Goal: Task Accomplishment & Management: Use online tool/utility

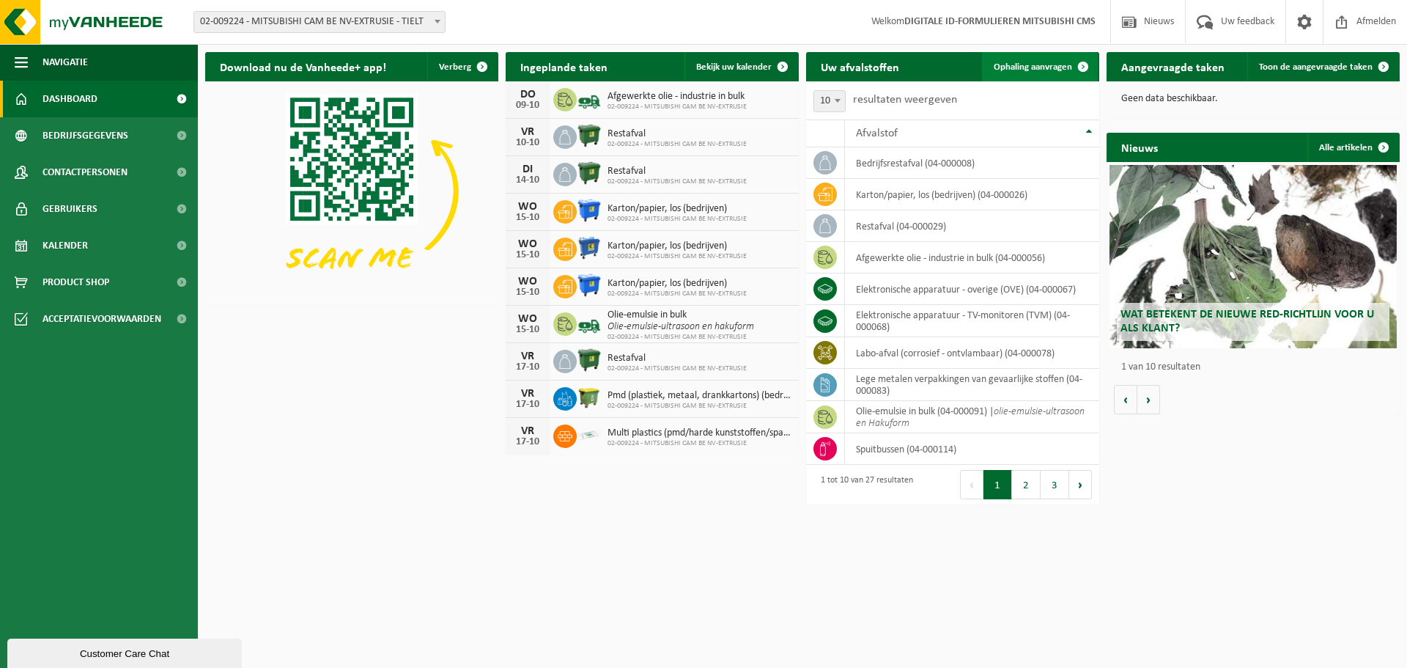
click at [1057, 68] on span "Ophaling aanvragen" at bounding box center [1033, 67] width 78 height 10
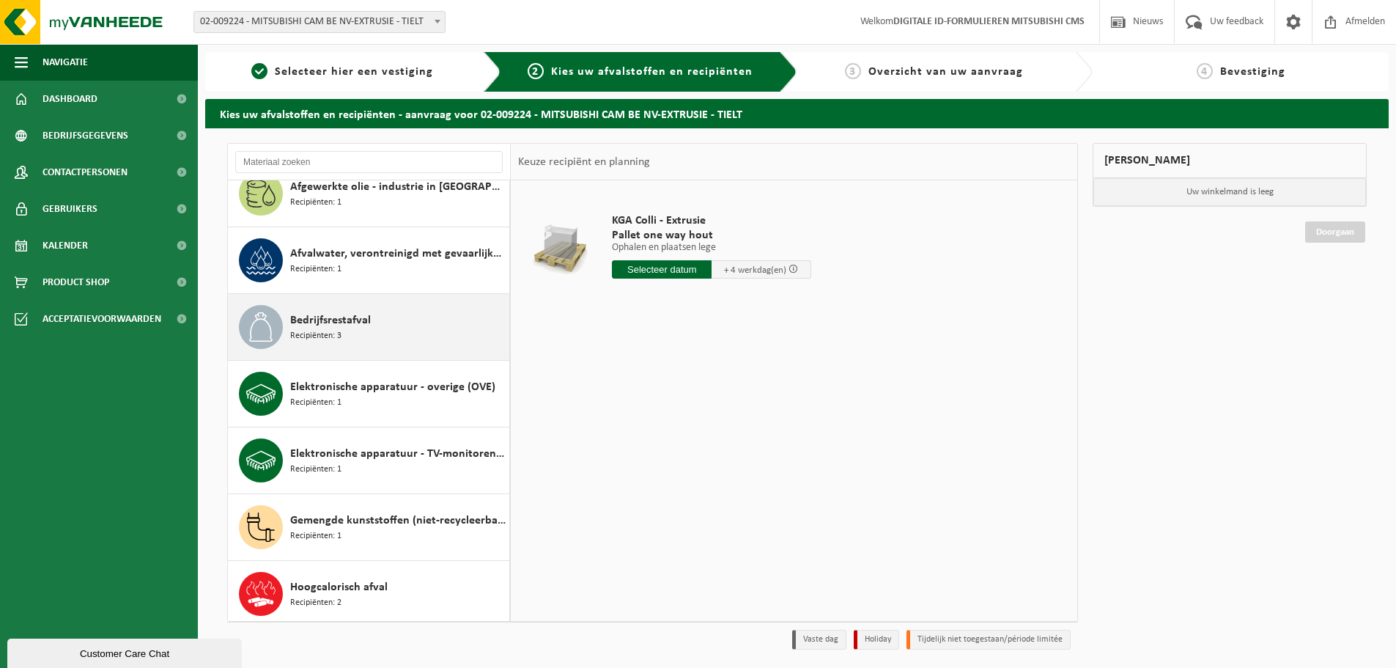
click at [388, 342] on div "Bedrijfsrestafval Recipiënten: 3" at bounding box center [397, 327] width 215 height 44
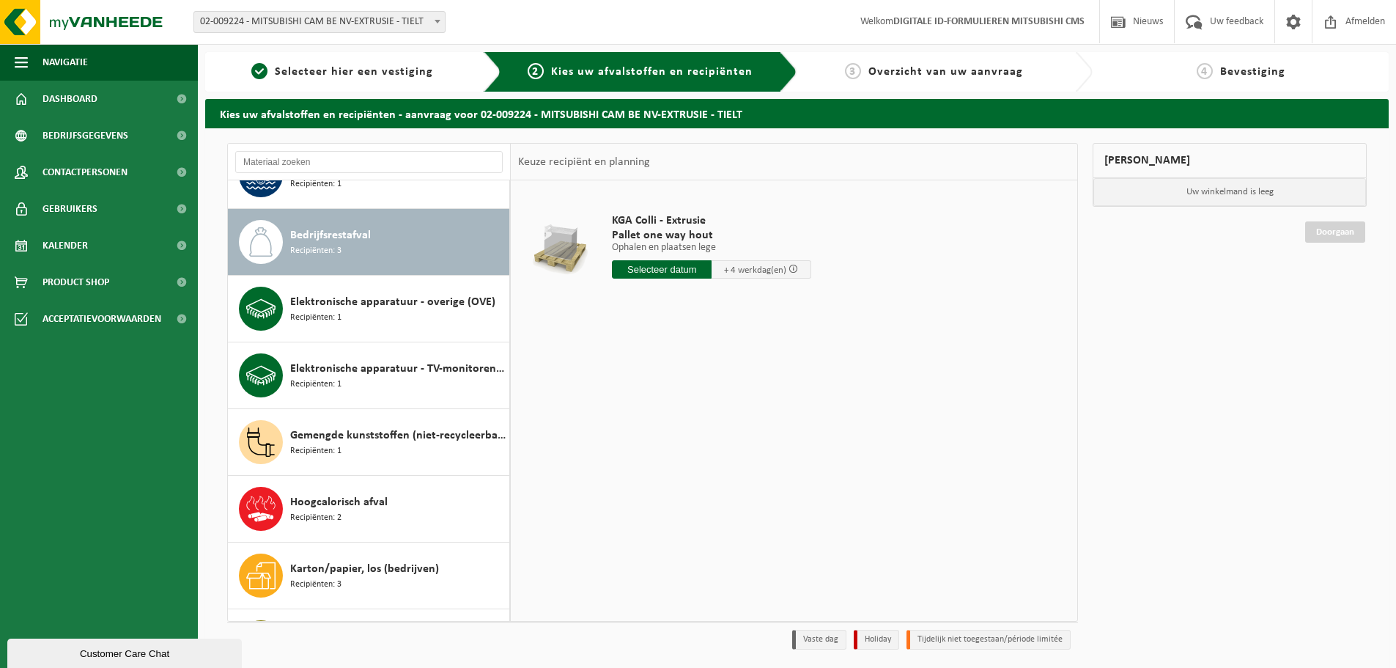
scroll to position [333, 0]
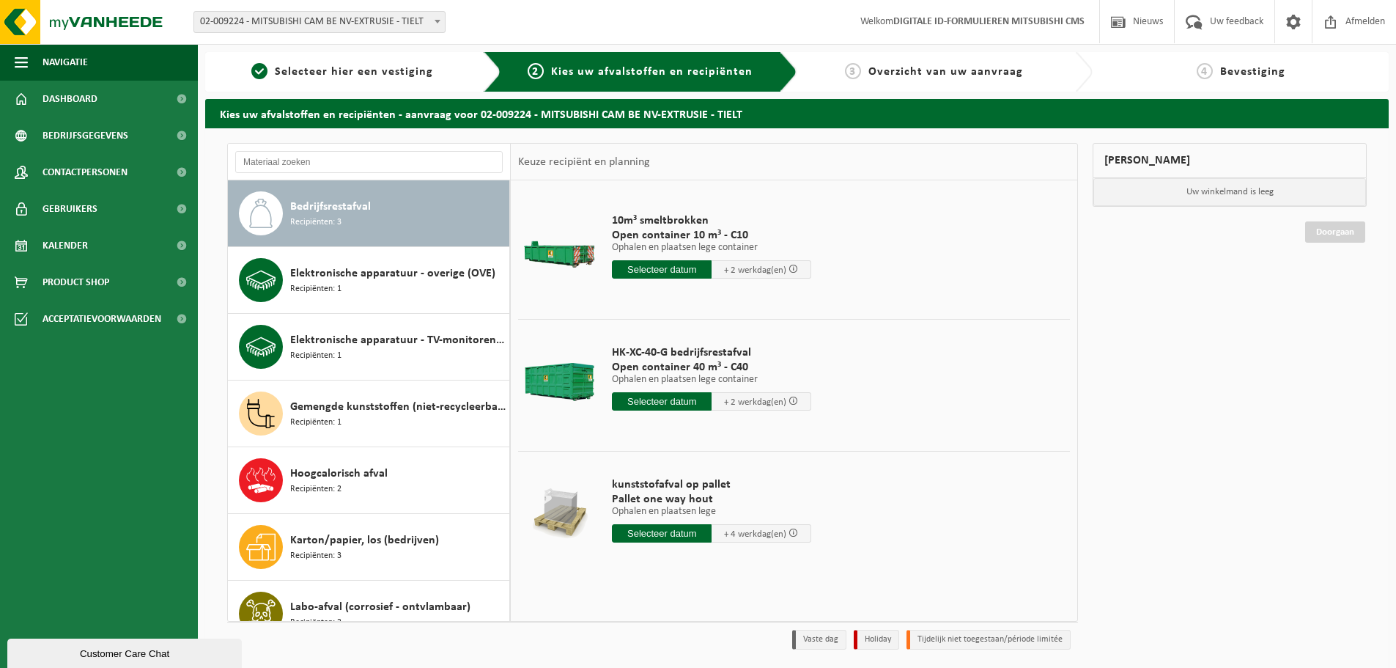
click at [635, 266] on input "text" at bounding box center [662, 269] width 100 height 18
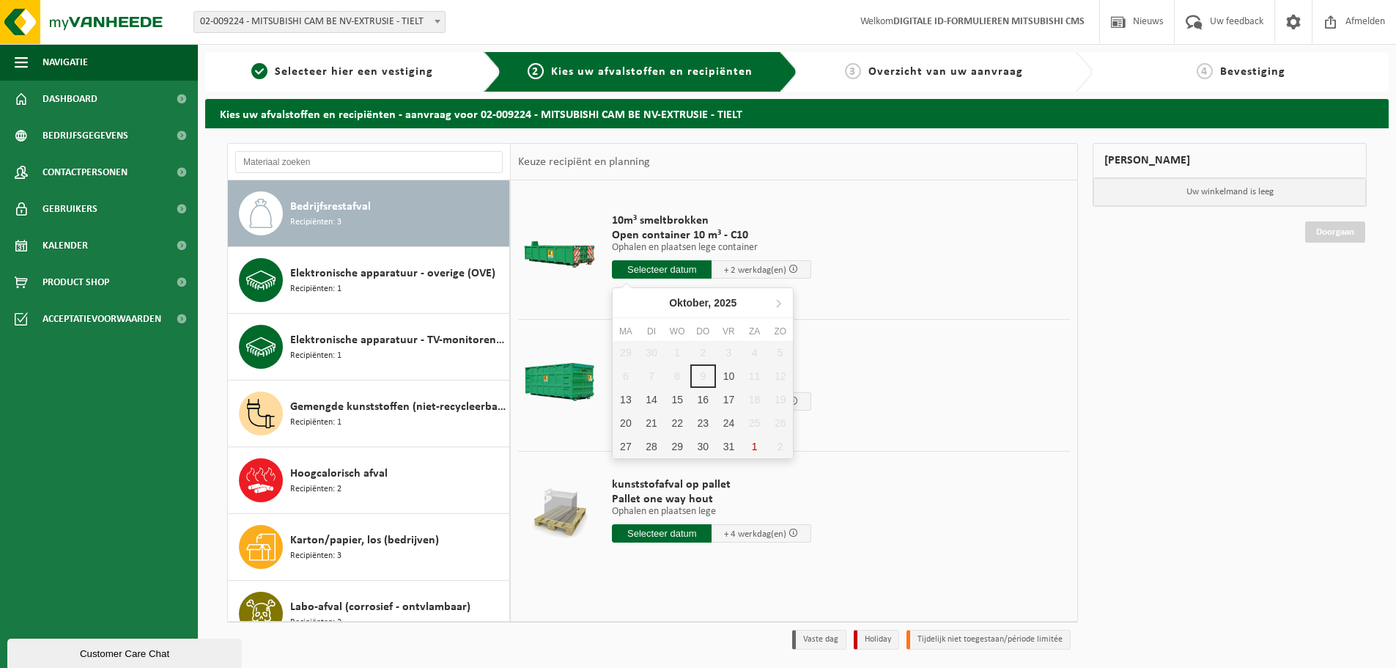
click at [718, 361] on div "29 30 1 2 3 4 5 6 7 8 9 10 11 12 13 14 15 16 17 18 19 20 21 22 23 24 25 26 27 2…" at bounding box center [703, 399] width 180 height 117
click at [721, 374] on div "10" at bounding box center [729, 375] width 26 height 23
type input "Van 2025-10-10"
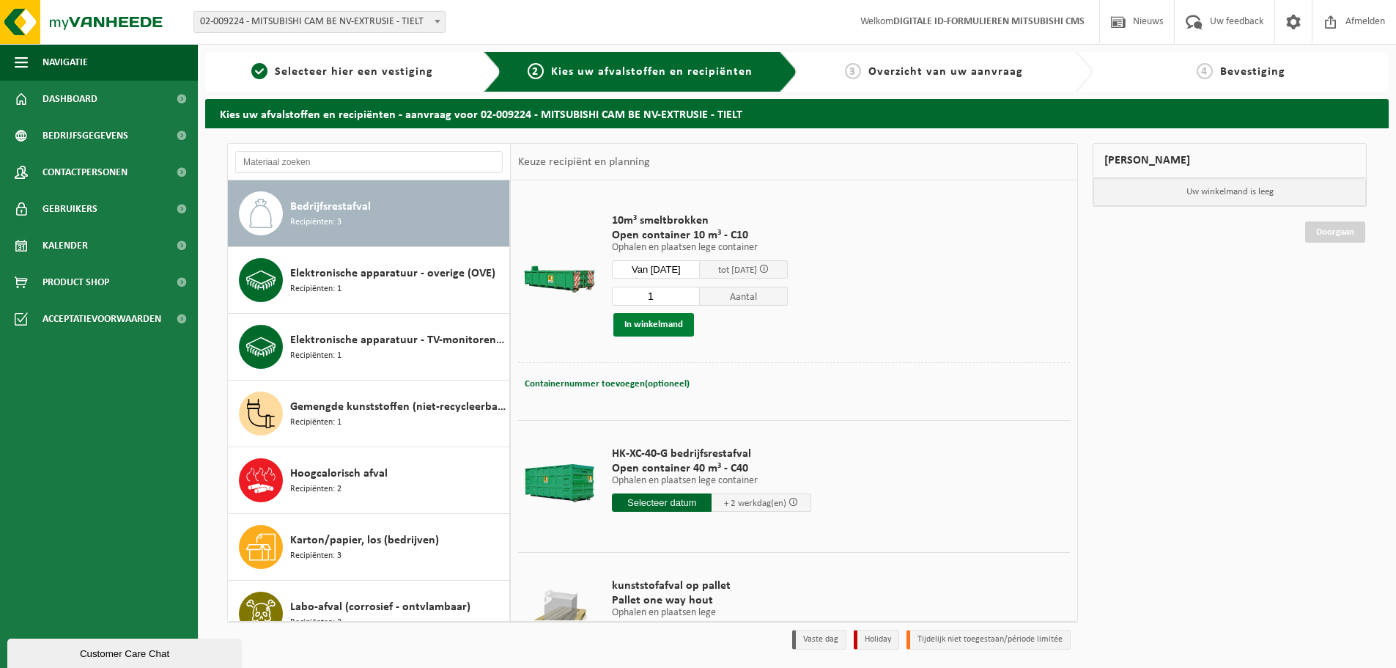
click at [676, 330] on button "In winkelmand" at bounding box center [653, 324] width 81 height 23
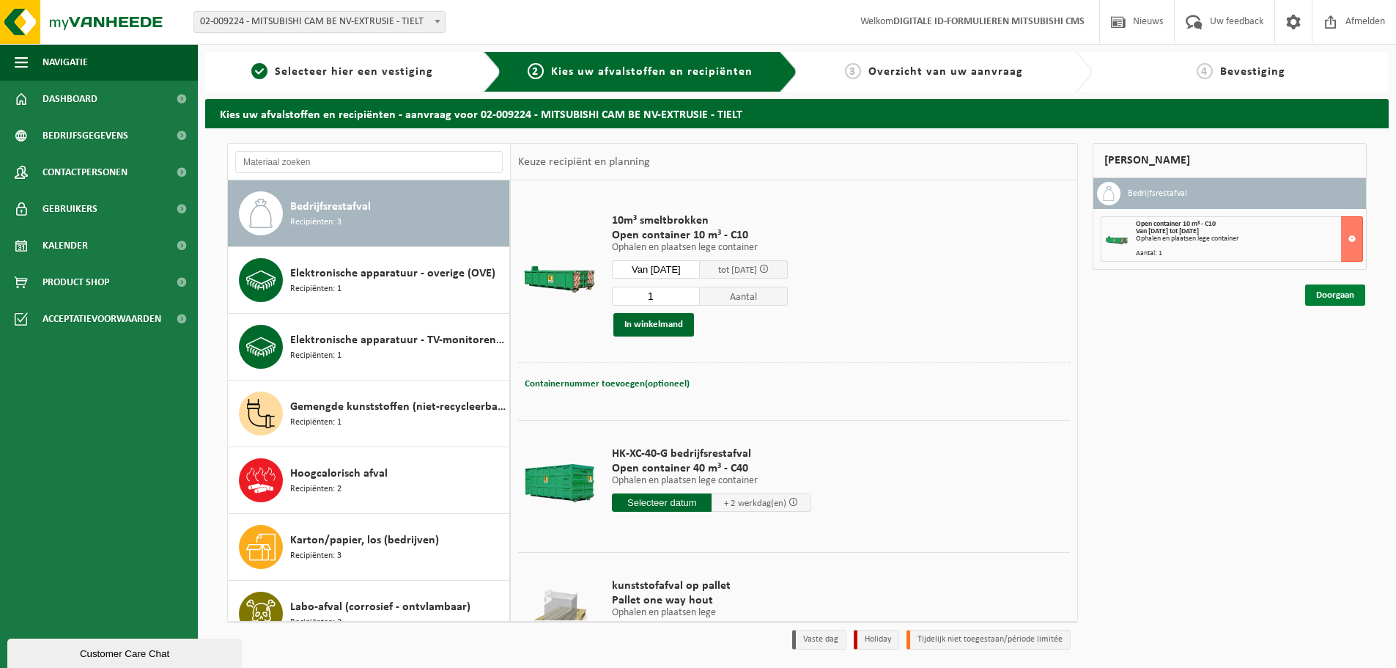
click at [1351, 290] on link "Doorgaan" at bounding box center [1335, 294] width 60 height 21
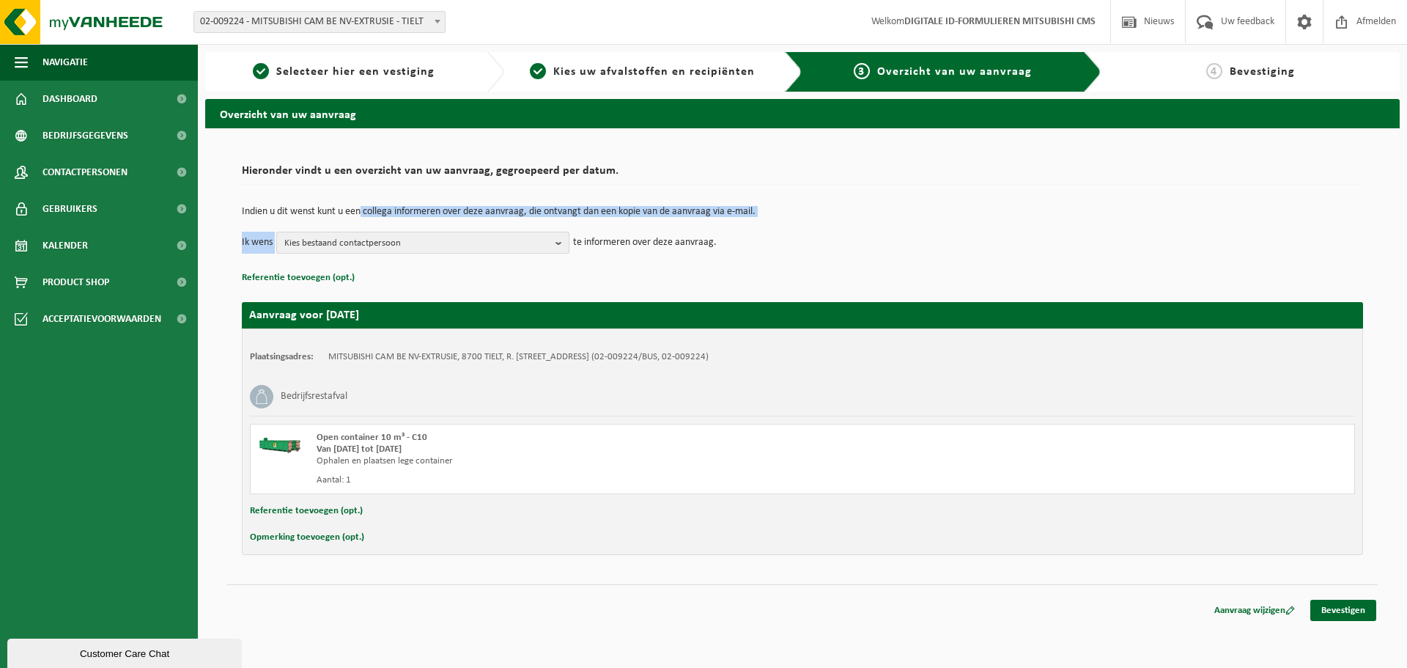
click at [365, 238] on tbody "Indien u dit wenst kunt u een collega informeren over deze aanvraag, die ontvan…" at bounding box center [802, 230] width 1121 height 47
click at [366, 240] on span "Kies bestaand contactpersoon" at bounding box center [416, 243] width 265 height 22
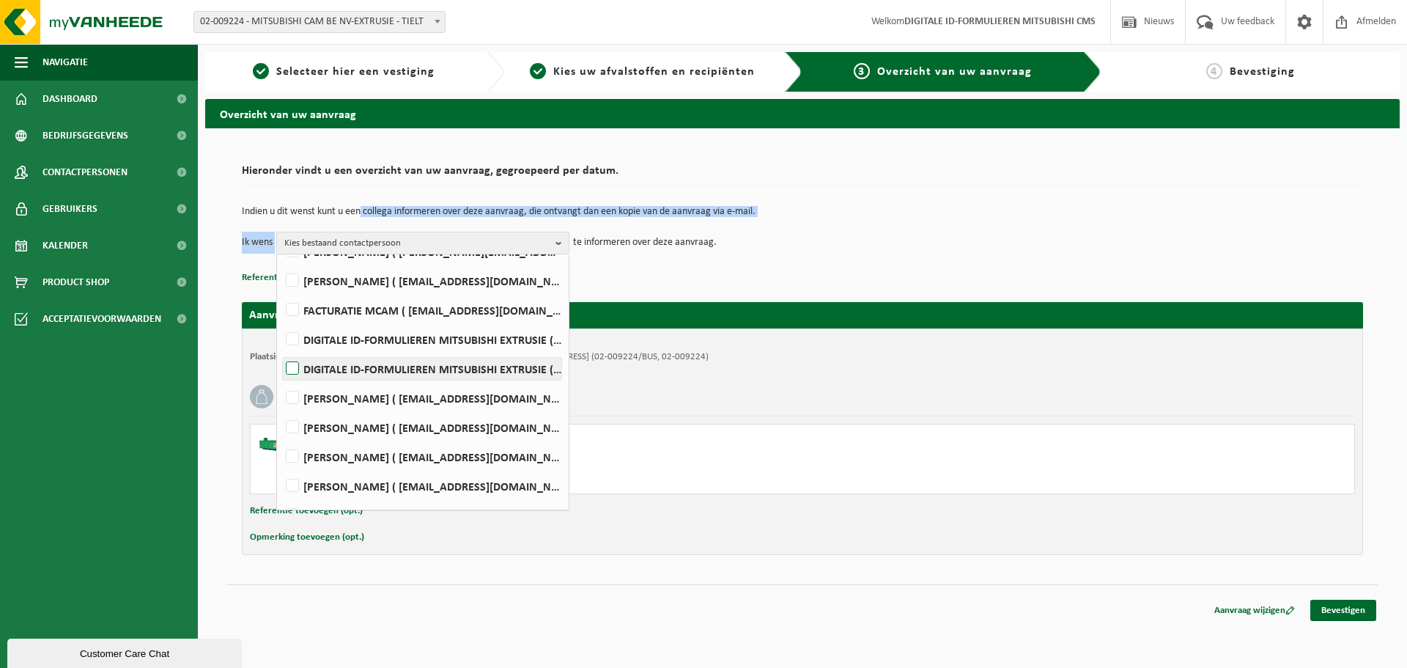
scroll to position [360, 0]
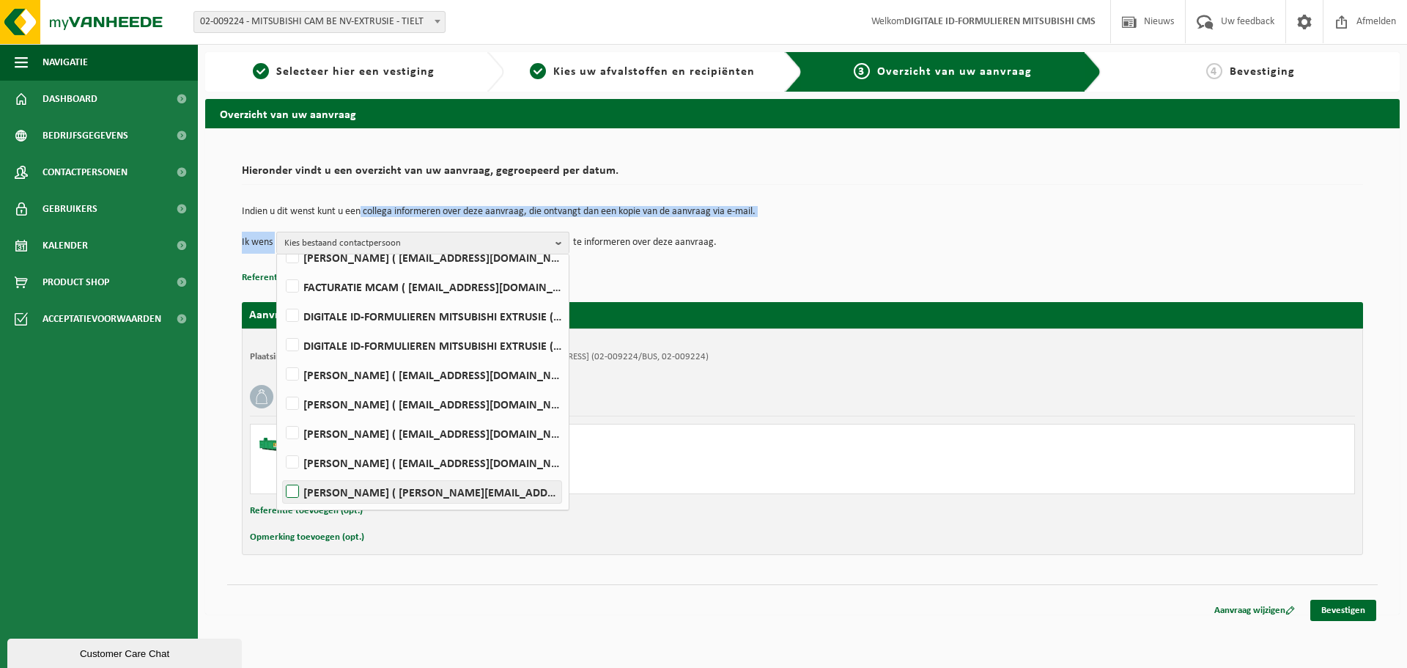
click at [370, 495] on label "Kris Willaert ( kris.willaert@mcgc.com )" at bounding box center [422, 492] width 278 height 22
click at [281, 473] on input "Kris Willaert ( kris.willaert@mcgc.com )" at bounding box center [280, 473] width 1 height 1
checkbox input "true"
click at [722, 266] on div "Indien u dit wenst kunt u een collega informeren over deze aanvraag, die ontvan…" at bounding box center [802, 230] width 1121 height 76
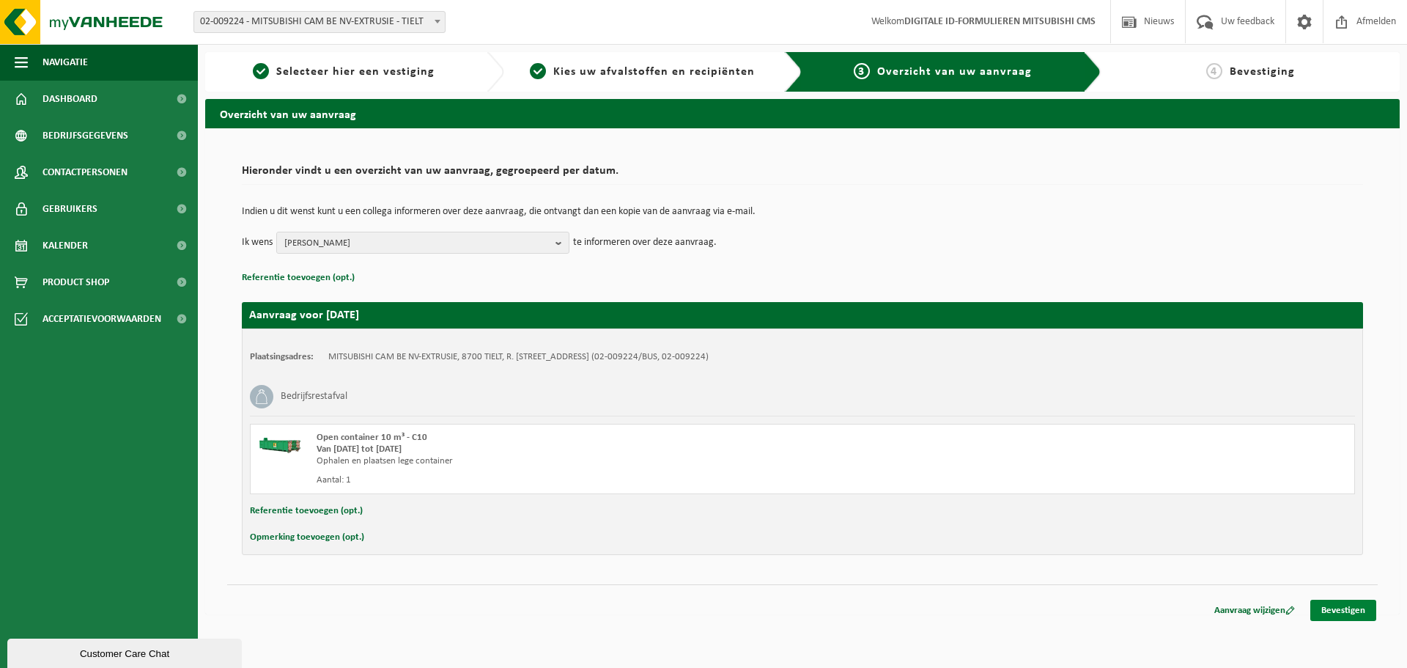
click at [1340, 610] on link "Bevestigen" at bounding box center [1343, 609] width 66 height 21
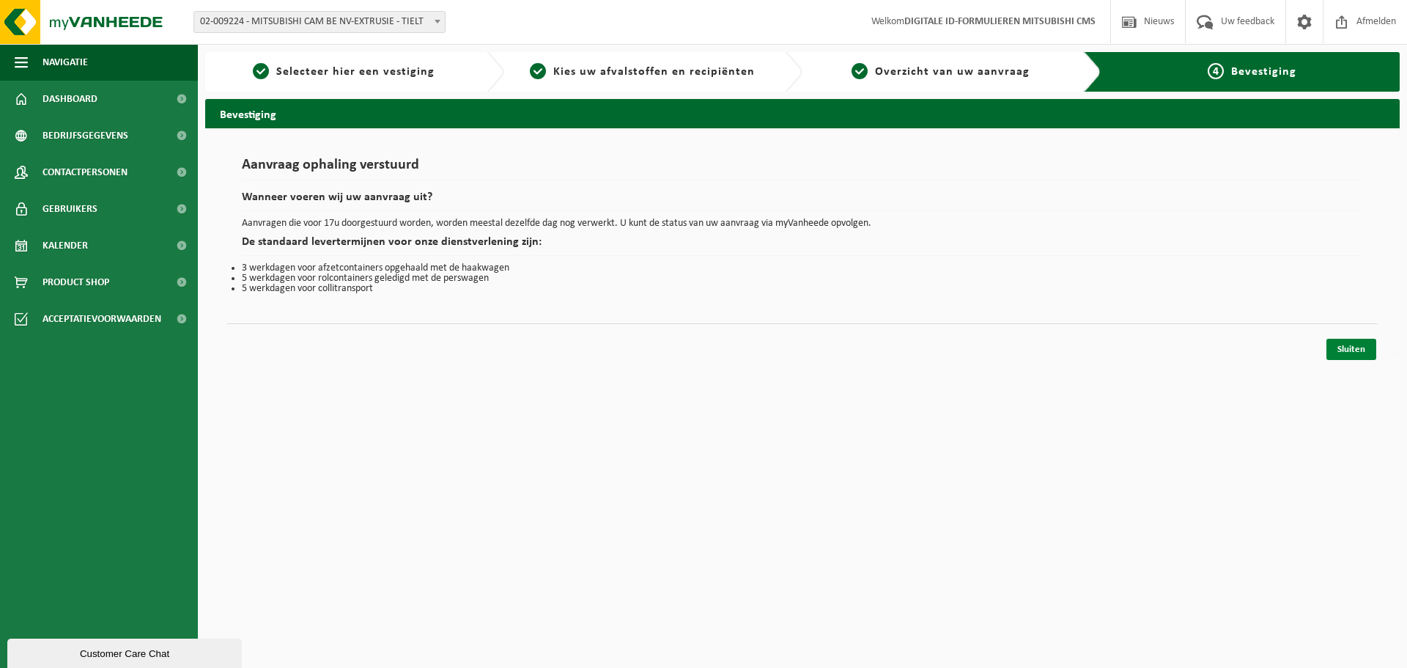
click at [1372, 339] on link "Sluiten" at bounding box center [1351, 349] width 50 height 21
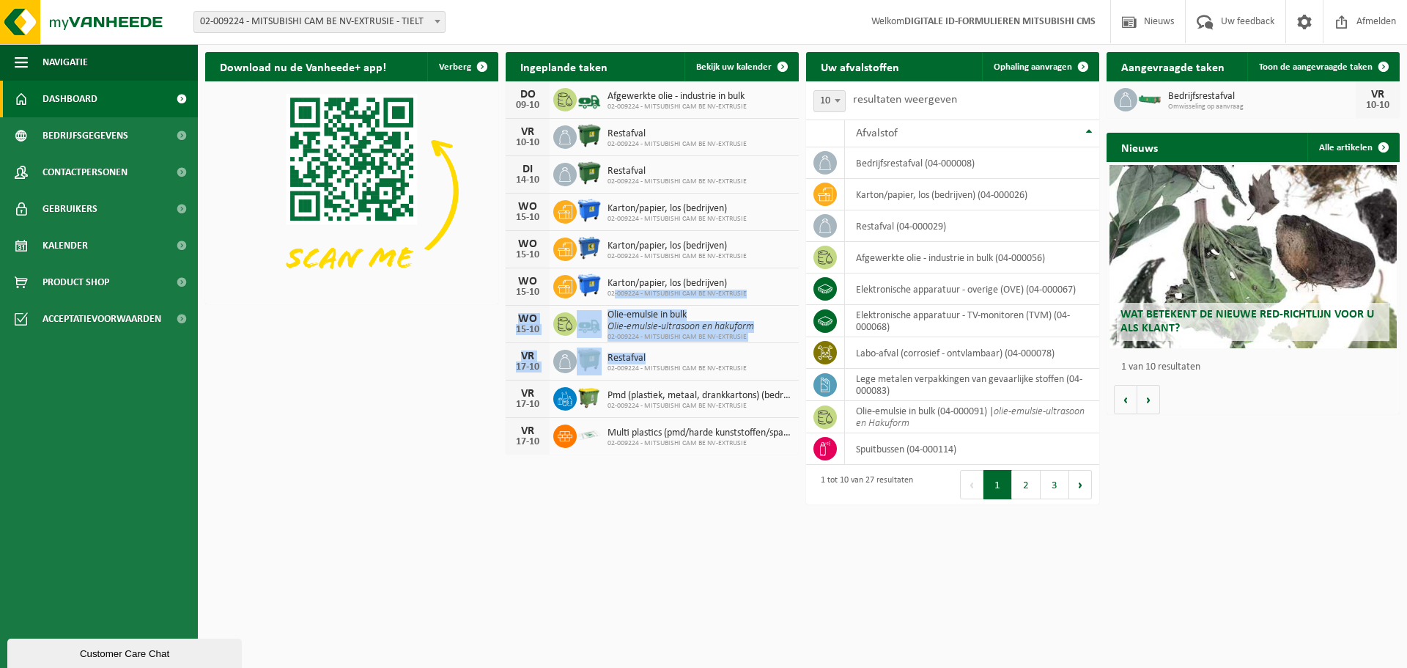
drag, startPoint x: 754, startPoint y: 347, endPoint x: 616, endPoint y: 294, distance: 148.2
click at [616, 294] on div "[DATE] Afgewerkte olie - industrie in bulk 02-009224 - MITSUBISHI CAM BE NV-EXT…" at bounding box center [652, 267] width 293 height 373
click at [638, 107] on span "02-009224 - MITSUBISHI CAM BE NV-EXTRUSIE" at bounding box center [677, 107] width 139 height 9
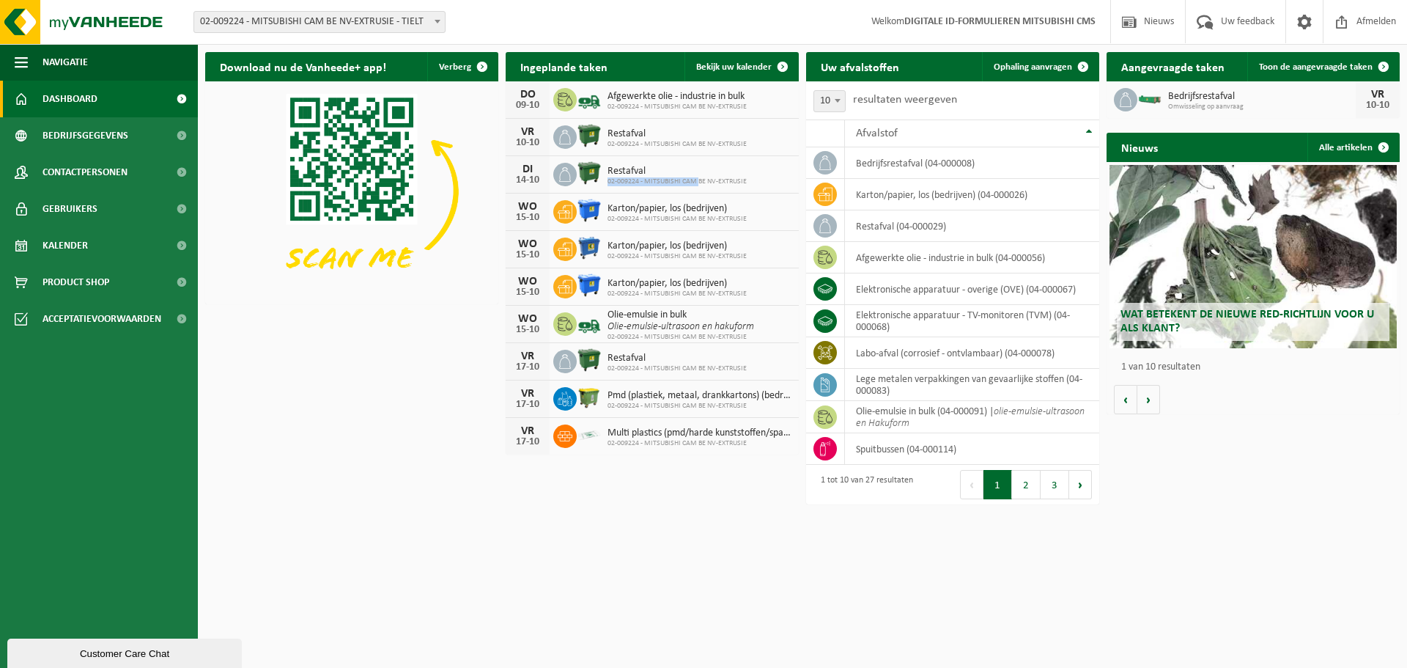
drag, startPoint x: 718, startPoint y: 204, endPoint x: 735, endPoint y: 221, distance: 23.8
click at [723, 213] on div "[DATE] Afgewerkte olie - industrie in bulk 02-009224 - MITSUBISHI CAM BE NV-EXT…" at bounding box center [652, 267] width 293 height 373
click at [668, 287] on span "Karton/papier, los (bedrijven)" at bounding box center [677, 284] width 139 height 12
